Goal: Task Accomplishment & Management: Complete application form

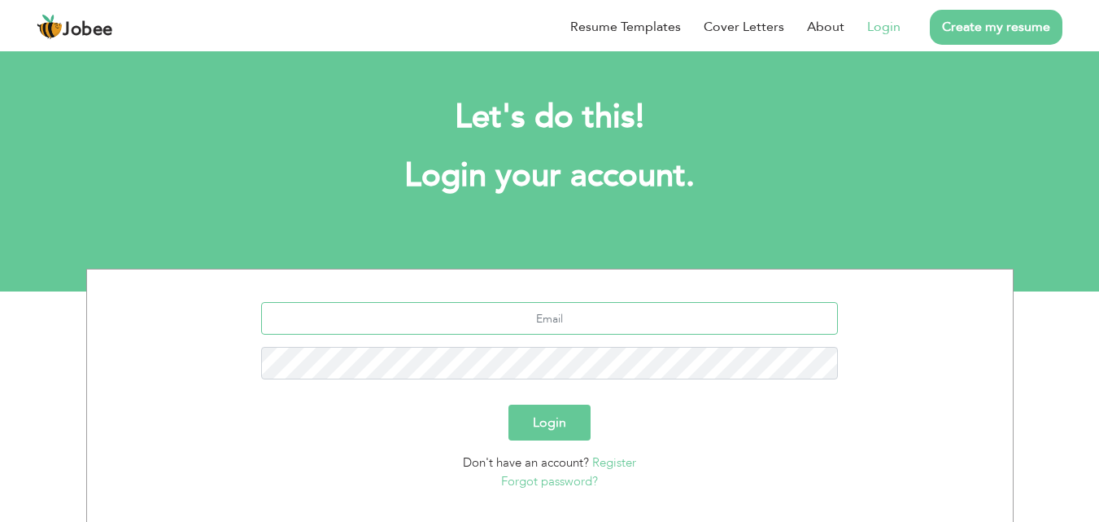
click at [580, 320] on input "text" at bounding box center [549, 318] width 577 height 33
type input "[EMAIL_ADDRESS][DOMAIN_NAME]"
click at [509, 404] on button "Login" at bounding box center [550, 422] width 82 height 36
